Goal: Information Seeking & Learning: Learn about a topic

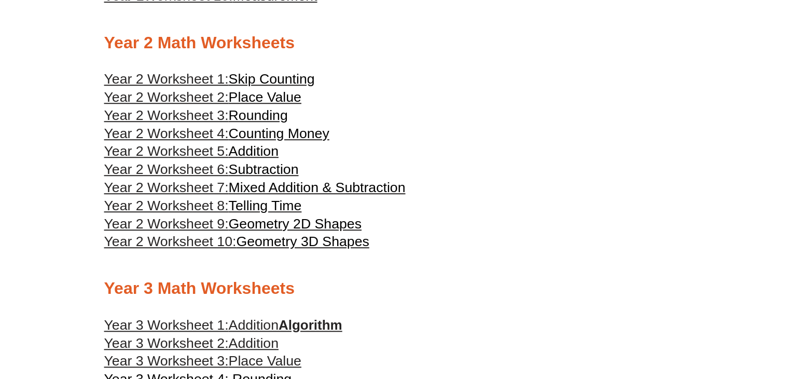
scroll to position [778, 0]
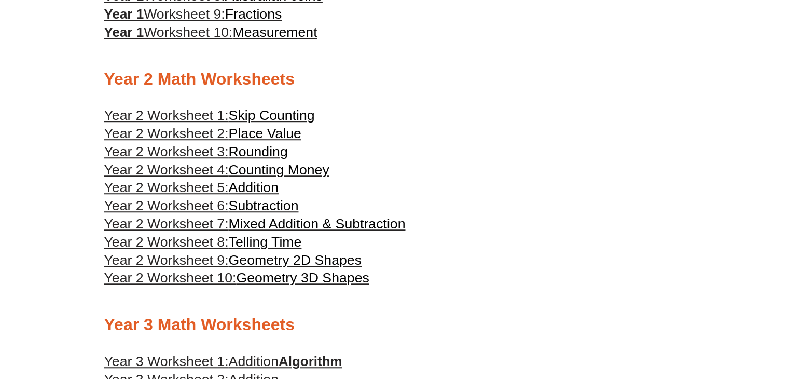
click at [256, 154] on span "Rounding" at bounding box center [258, 152] width 59 height 16
click at [288, 171] on span "Counting Money" at bounding box center [279, 170] width 101 height 16
click at [269, 221] on span "Mixed Addition & Subtraction" at bounding box center [317, 224] width 177 height 16
click at [276, 241] on span "Telling Time" at bounding box center [265, 242] width 73 height 16
click at [358, 260] on span "Geometry 2D Shapes" at bounding box center [295, 260] width 133 height 16
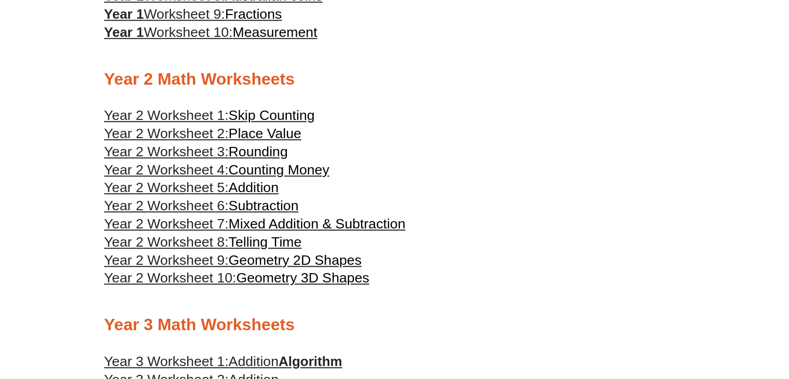
click at [272, 281] on span "Geometry 3D Shapes" at bounding box center [302, 278] width 133 height 16
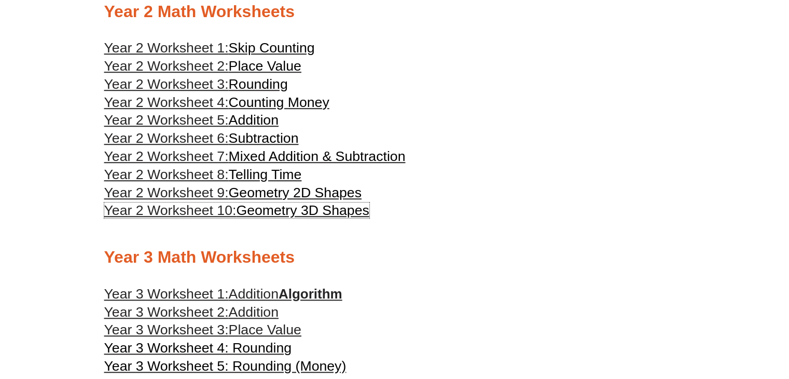
scroll to position [829, 0]
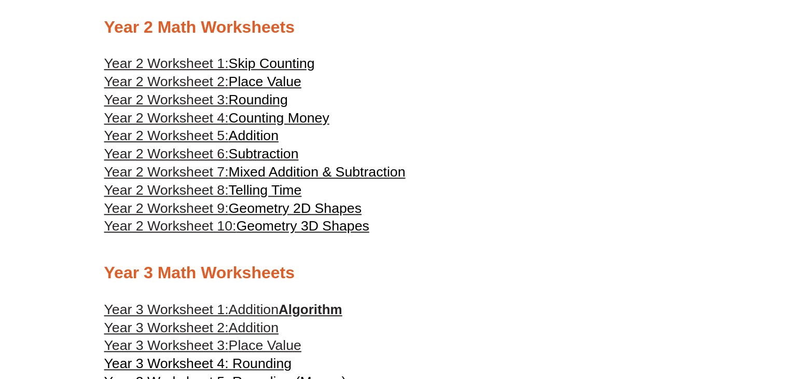
click at [266, 137] on span "Addition" at bounding box center [254, 136] width 50 height 16
click at [268, 159] on span "Subtraction" at bounding box center [264, 154] width 70 height 16
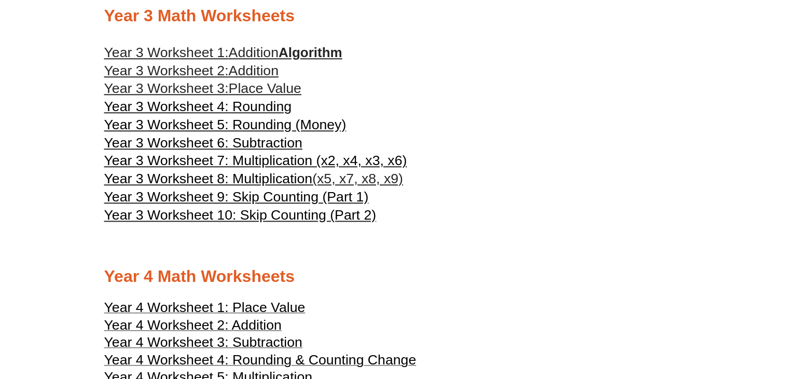
scroll to position [1089, 0]
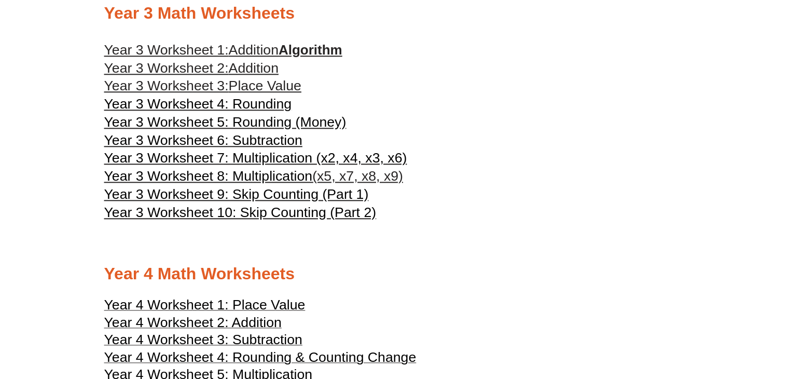
click at [342, 49] on link "Year 3 Worksheet 1: Addition Algorithm" at bounding box center [223, 50] width 238 height 16
click at [254, 86] on span "Place Value" at bounding box center [265, 86] width 73 height 16
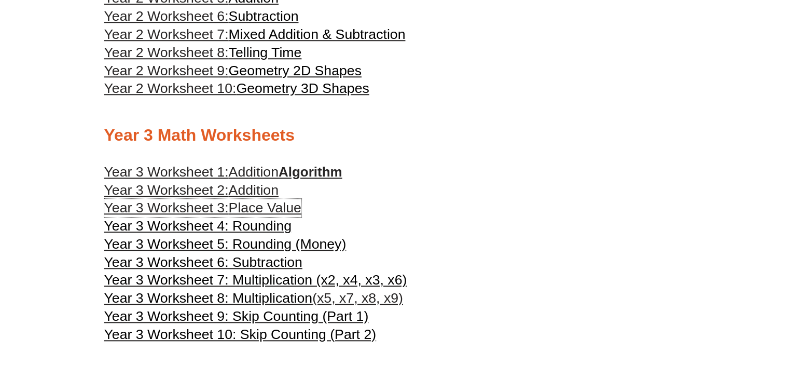
scroll to position [829, 0]
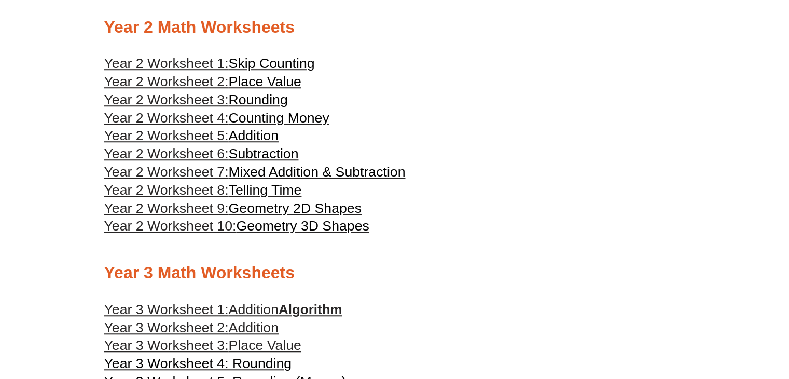
click at [305, 79] on h3 "Year 2 Worksheet 2: Place Value" at bounding box center [394, 82] width 581 height 18
click at [299, 81] on span "Place Value" at bounding box center [265, 82] width 73 height 16
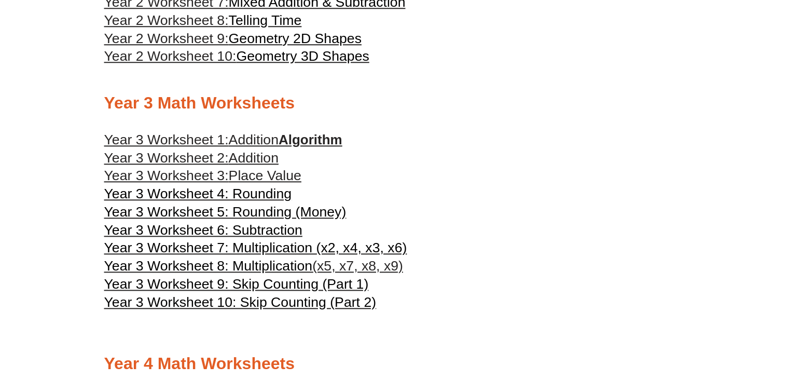
scroll to position [1089, 0]
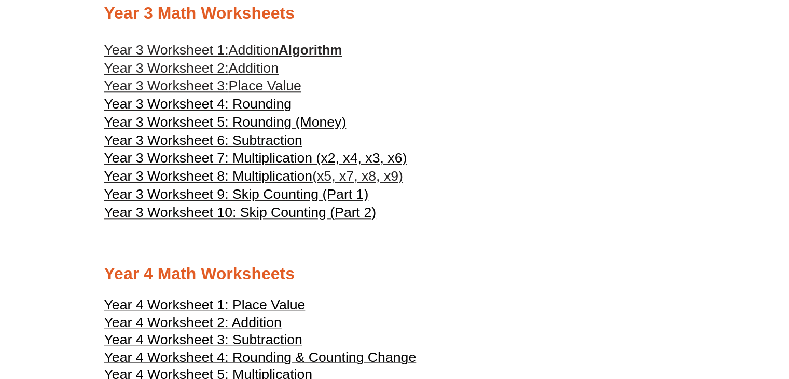
click at [270, 126] on span "Year 3 Worksheet 5: Rounding (Money)" at bounding box center [225, 122] width 242 height 16
click at [252, 101] on span "Year 3 Worksheet 4: Rounding" at bounding box center [198, 104] width 188 height 16
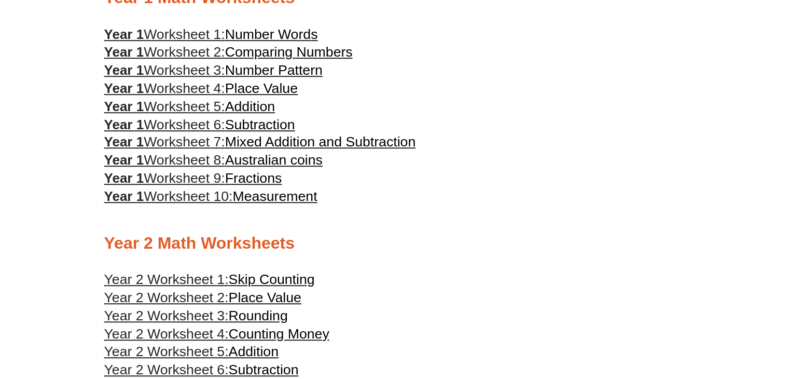
scroll to position [570, 0]
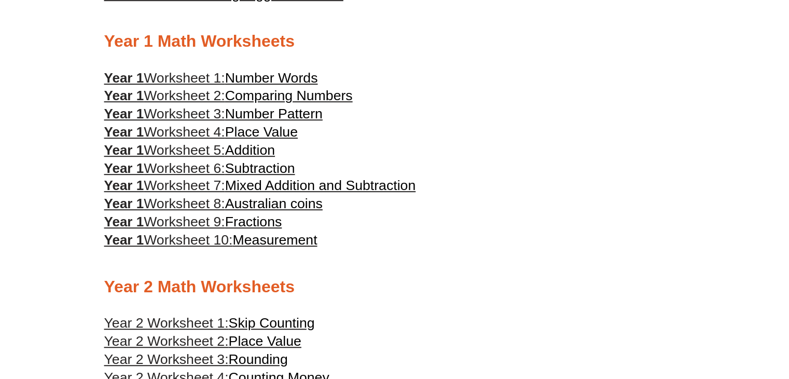
drag, startPoint x: 741, startPoint y: 1, endPoint x: 376, endPoint y: 51, distance: 368.1
click at [376, 51] on h2 "Year 1 Math Worksheets" at bounding box center [394, 42] width 581 height 22
